Goal: Navigation & Orientation: Find specific page/section

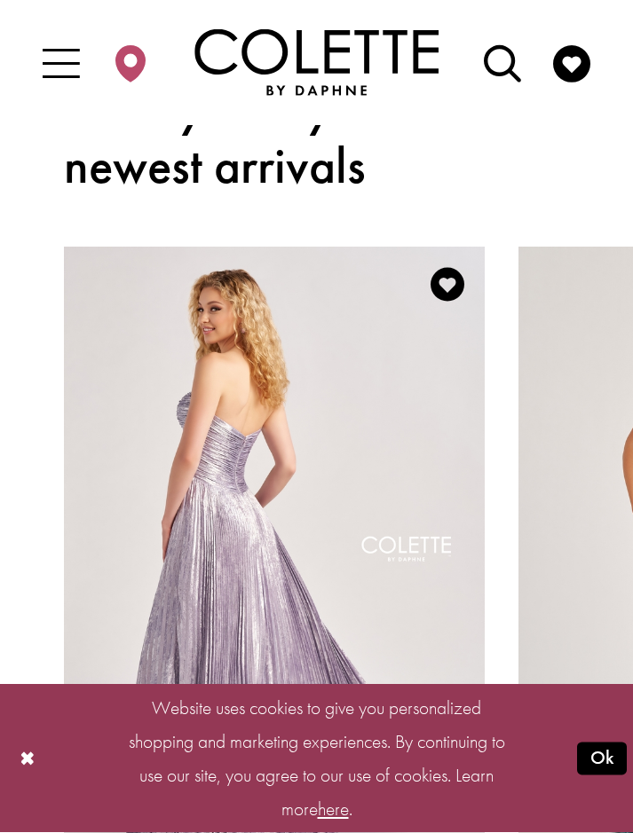
scroll to position [951, 0]
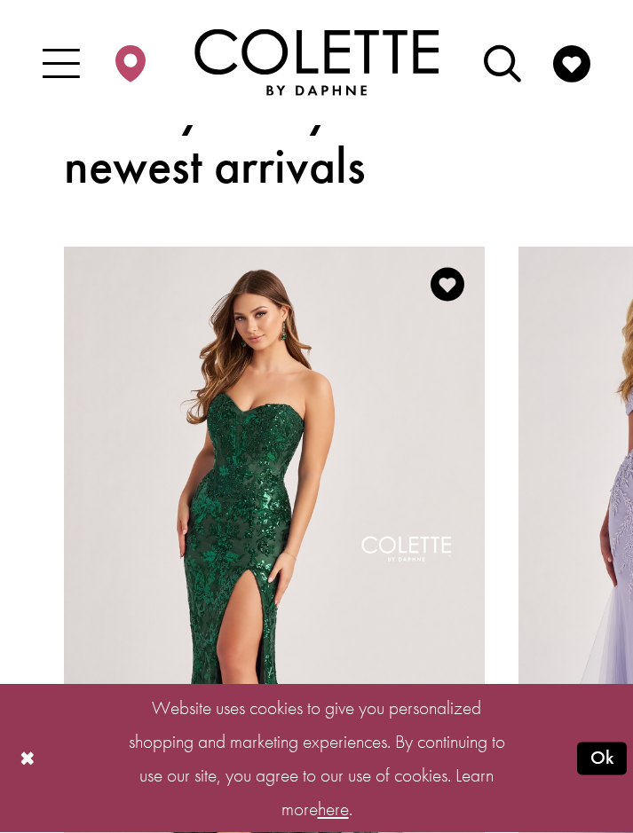
click at [76, 64] on icon "Toggle Main Navigation Menu" at bounding box center [61, 64] width 37 height 37
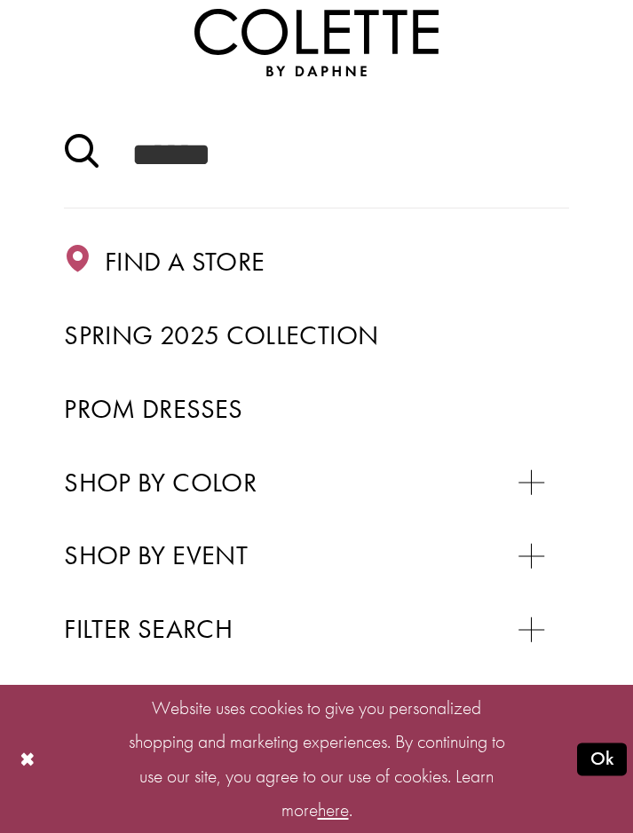
scroll to position [122, 0]
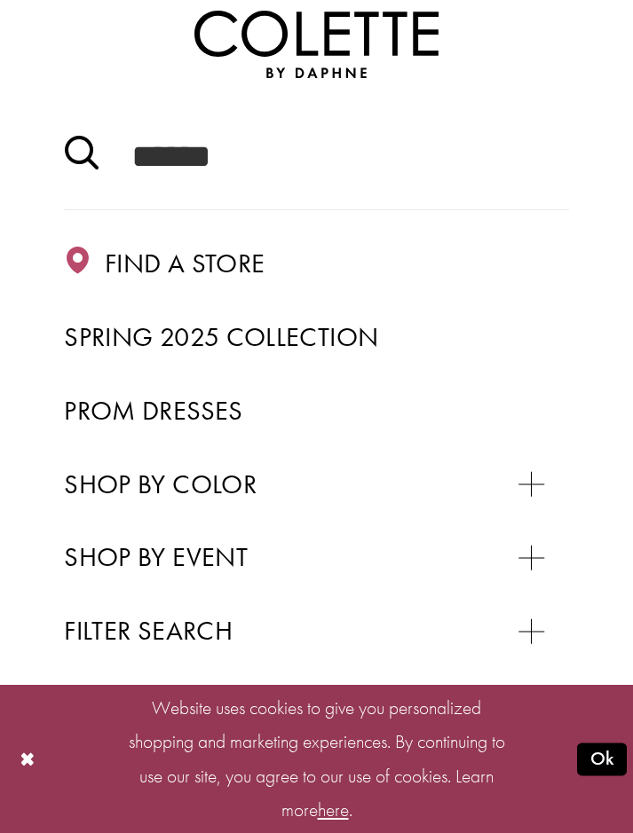
click at [418, 356] on link "Spring 2025 Collection" at bounding box center [316, 337] width 505 height 43
click at [334, 334] on span "Spring 2025 Collection" at bounding box center [221, 336] width 314 height 35
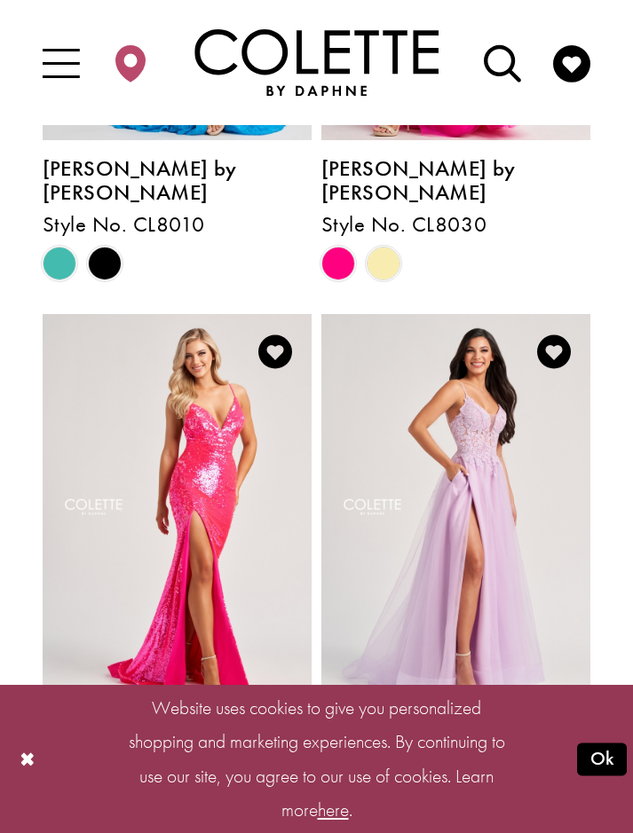
scroll to position [3625, 0]
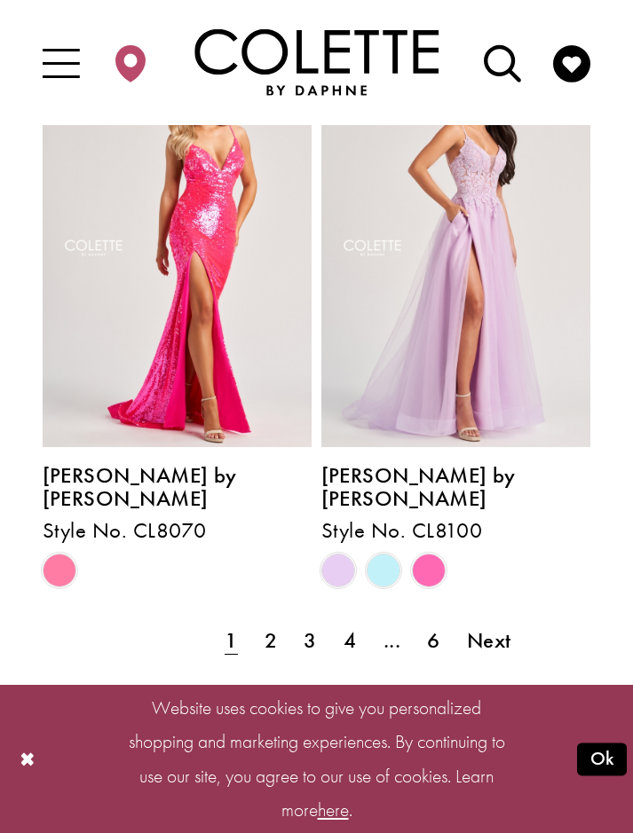
click at [484, 626] on span "Next" at bounding box center [489, 640] width 44 height 28
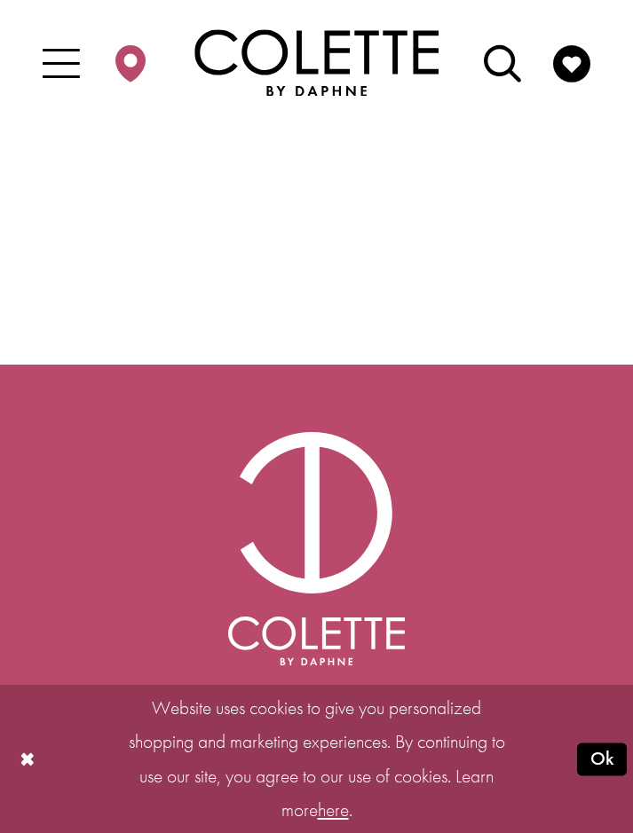
scroll to position [5056, 0]
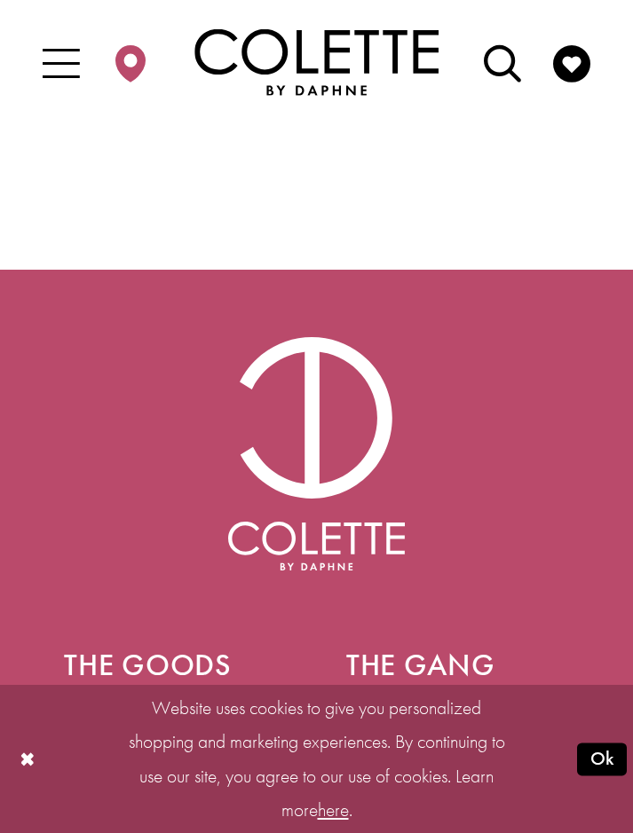
click at [68, 67] on icon "Toggle Main Navigation Menu" at bounding box center [61, 64] width 37 height 37
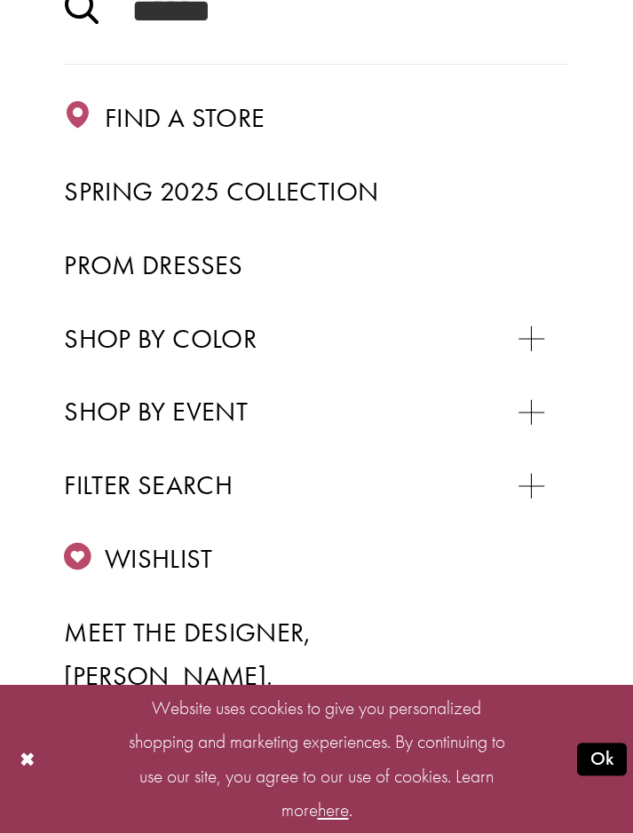
scroll to position [274, 0]
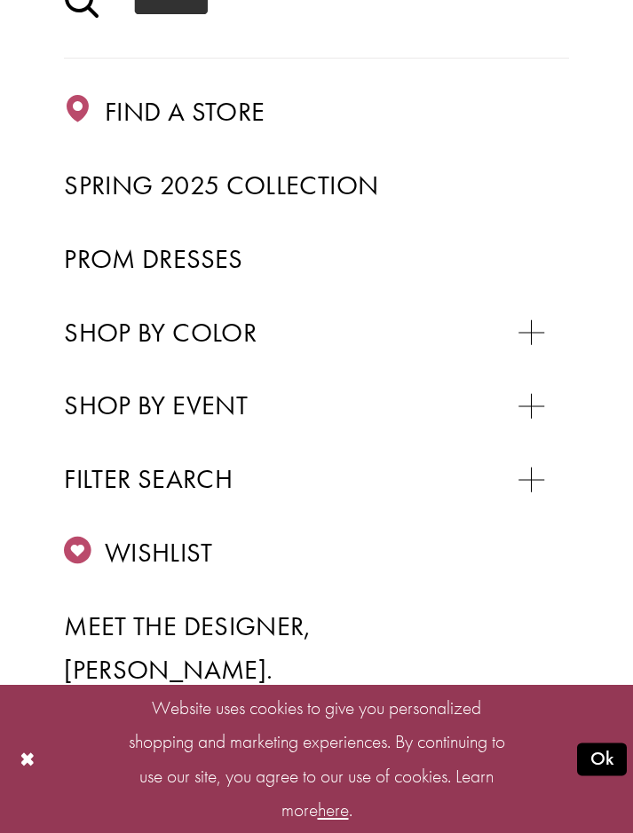
click at [220, 117] on span "Find a store" at bounding box center [185, 111] width 160 height 35
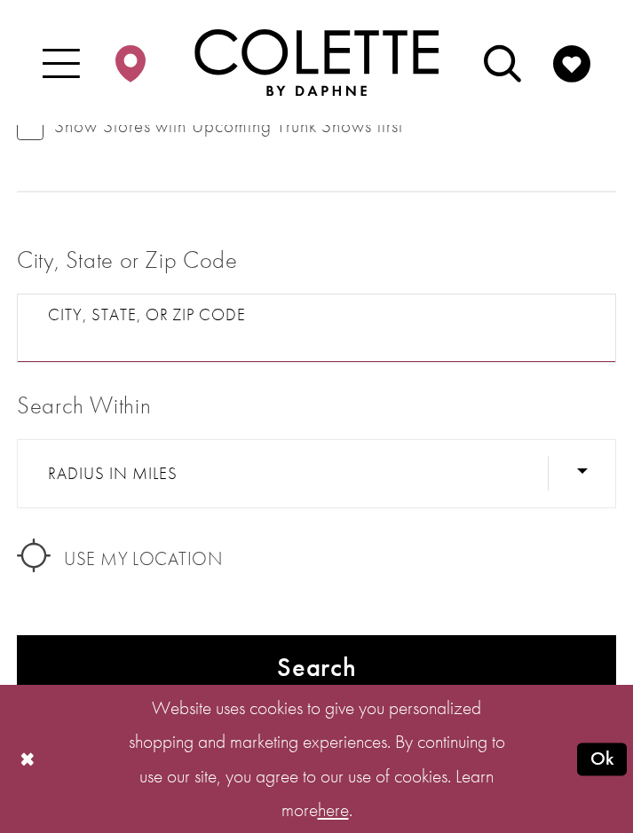
click at [386, 340] on input "City, State, or ZIP Code" at bounding box center [316, 328] width 599 height 69
type input "*****"
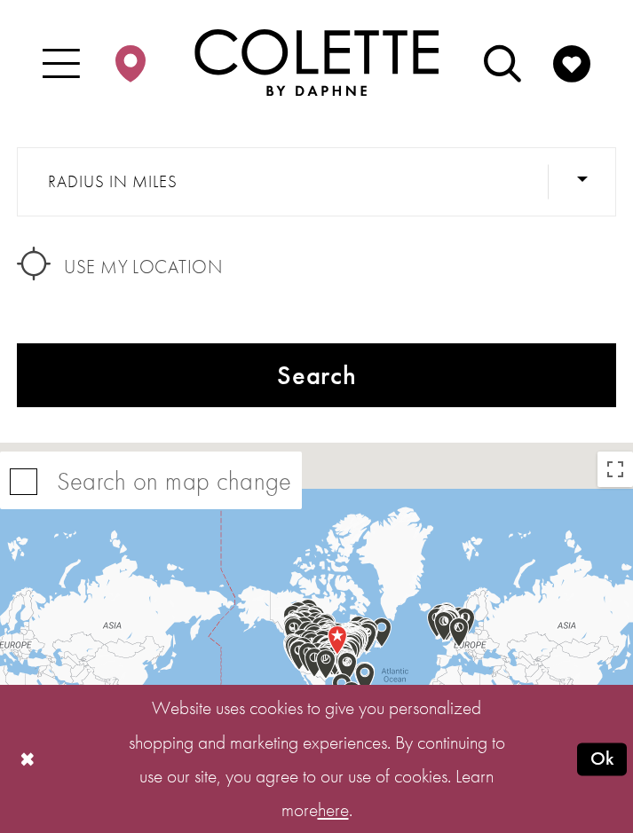
scroll to position [502, 0]
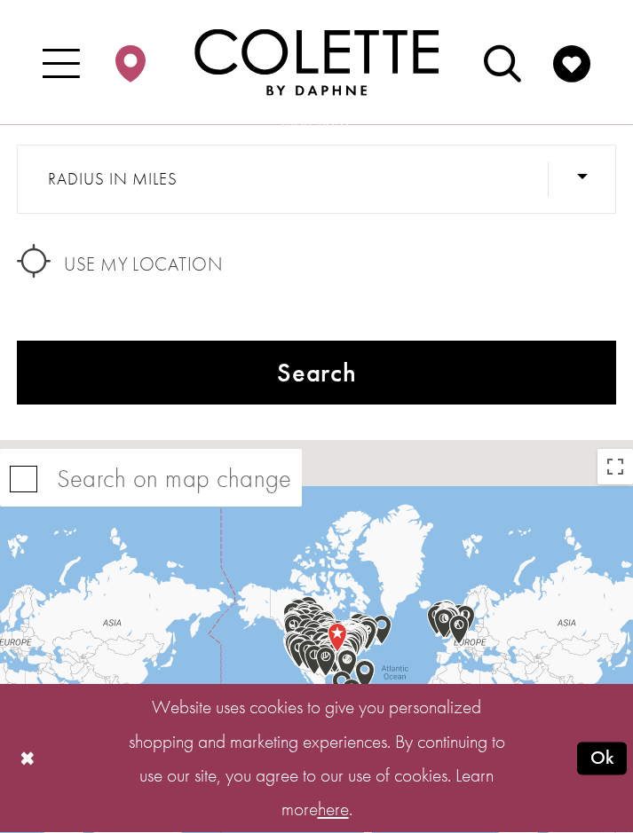
click at [381, 372] on button "Search" at bounding box center [316, 373] width 599 height 64
click at [381, 362] on button "Search" at bounding box center [316, 373] width 599 height 64
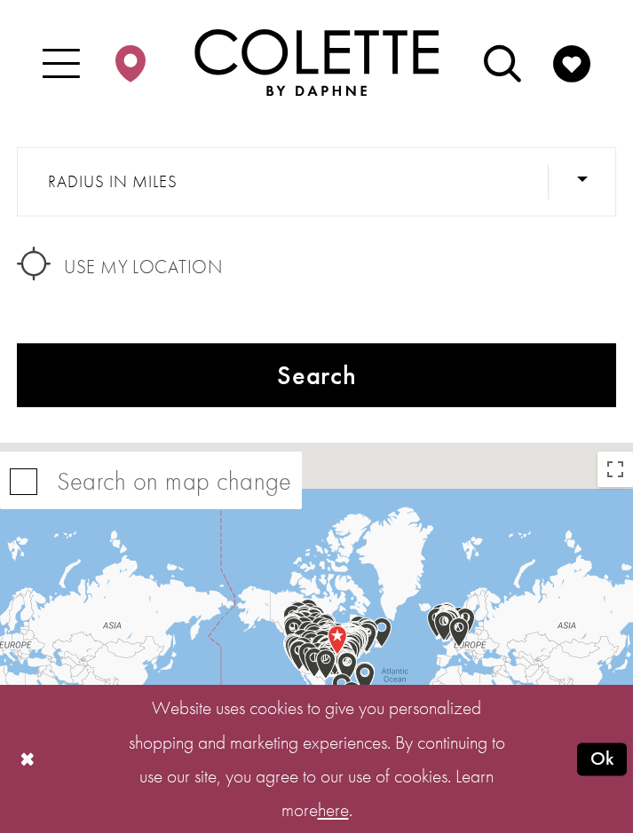
scroll to position [499, 0]
